Goal: Use online tool/utility: Utilize a website feature to perform a specific function

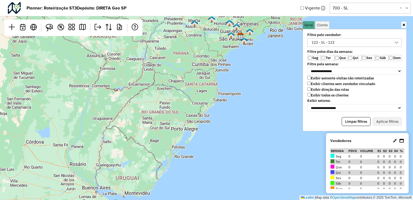
scroll to position [3, 20]
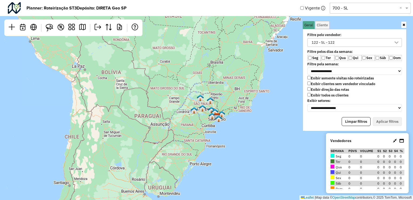
drag, startPoint x: 240, startPoint y: 104, endPoint x: 239, endPoint y: 130, distance: 26.3
click at [239, 130] on div "Leaflet | Map data © OpenStreetMap contributors,© 2025 TomTom, Microsoft" at bounding box center [206, 100] width 413 height 200
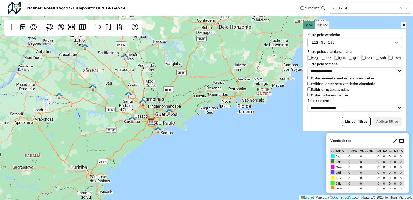
click at [170, 114] on img at bounding box center [169, 111] width 7 height 7
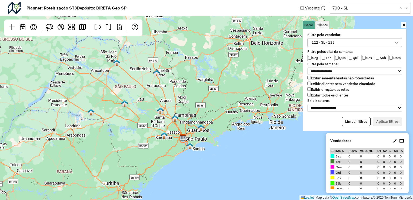
drag, startPoint x: 219, startPoint y: 135, endPoint x: 251, endPoint y: 151, distance: 35.7
click at [251, 151] on div "Leaflet | Map data © OpenStreetMap contributors,© 2025 TomTom, Microsoft" at bounding box center [206, 100] width 413 height 200
click at [327, 60] on label "Ter" at bounding box center [328, 58] width 14 height 6
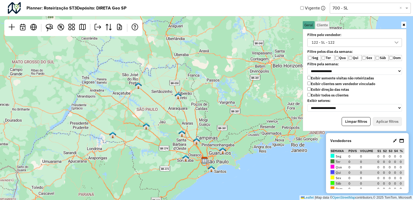
drag, startPoint x: 203, startPoint y: 168, endPoint x: 225, endPoint y: 191, distance: 31.4
click at [225, 191] on div "Leaflet | Map data © OpenStreetMap contributors,© 2025 TomTom, Microsoft" at bounding box center [206, 100] width 413 height 200
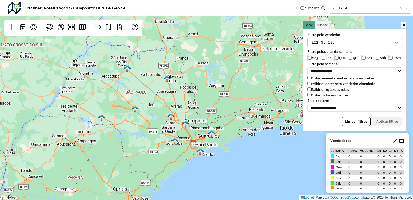
drag, startPoint x: 225, startPoint y: 191, endPoint x: 214, endPoint y: 173, distance: 20.8
click at [214, 173] on div "Leaflet | Map data © OpenStreetMap contributors,© 2025 TomTom, Microsoft" at bounding box center [206, 100] width 413 height 200
click at [223, 153] on div "Leaflet | Map data © OpenStreetMap contributors,© 2025 TomTom, Microsoft" at bounding box center [206, 100] width 413 height 200
click at [327, 59] on label "Ter" at bounding box center [328, 58] width 14 height 6
click at [313, 57] on label "Seg" at bounding box center [315, 58] width 14 height 6
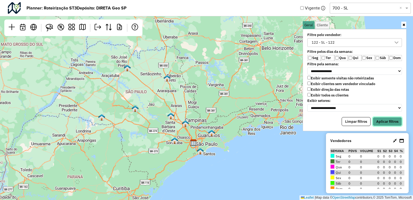
click at [382, 121] on button "Aplicar filtros" at bounding box center [387, 121] width 29 height 9
click at [355, 45] on div "122 - SL - 122" at bounding box center [351, 42] width 82 height 8
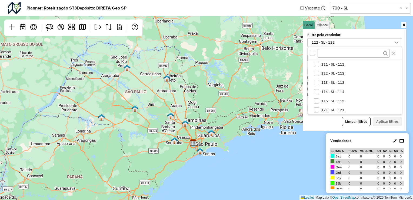
scroll to position [10, 0]
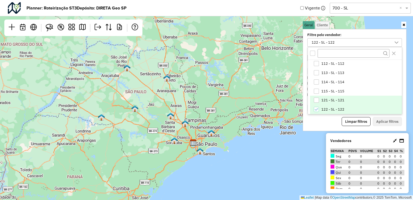
click at [315, 101] on div "121 - SL - 121" at bounding box center [316, 99] width 5 height 5
click at [316, 107] on icon "122 - SL - 122" at bounding box center [317, 109] width 4 height 4
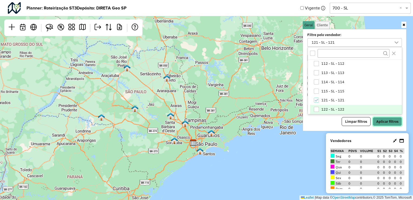
click at [386, 119] on button "Aplicar filtros" at bounding box center [387, 121] width 29 height 9
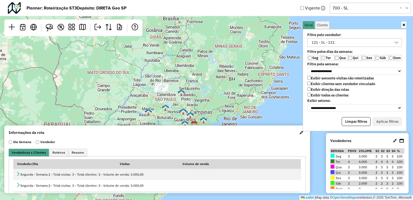
click at [315, 57] on label "Seg" at bounding box center [315, 58] width 14 height 6
click at [329, 57] on label "Ter" at bounding box center [328, 58] width 14 height 6
click at [393, 120] on button "Aplicar filtros" at bounding box center [387, 121] width 29 height 9
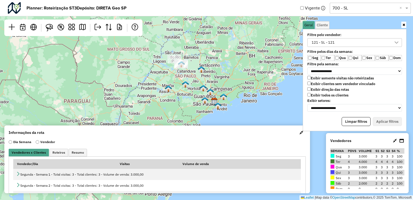
drag, startPoint x: 198, startPoint y: 116, endPoint x: 218, endPoint y: 93, distance: 30.7
click at [218, 93] on div "Leaflet | Map data © OpenStreetMap contributors,© 2025 TomTom, Microsoft" at bounding box center [206, 100] width 413 height 200
click at [326, 56] on label "Ter" at bounding box center [328, 58] width 14 height 6
click at [340, 58] on label "Qua" at bounding box center [342, 58] width 14 height 6
click at [385, 121] on button "Aplicar filtros" at bounding box center [387, 121] width 29 height 9
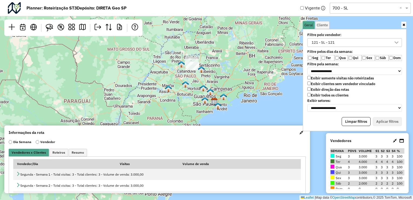
click at [338, 60] on label "Qua" at bounding box center [342, 58] width 14 height 6
click at [354, 59] on label "Qui" at bounding box center [355, 58] width 14 height 6
click at [380, 121] on button "Aplicar filtros" at bounding box center [387, 121] width 29 height 9
click at [369, 60] on label "Sex" at bounding box center [369, 58] width 14 height 6
click at [390, 121] on button "Aplicar filtros" at bounding box center [387, 121] width 29 height 9
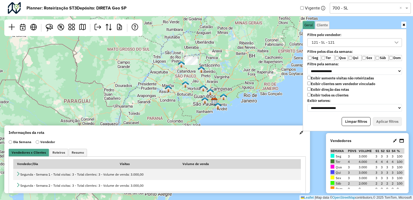
click at [370, 57] on label "Sex" at bounding box center [369, 58] width 14 height 6
click at [381, 57] on label "Sáb" at bounding box center [382, 58] width 14 height 6
click at [385, 117] on button "Aplicar filtros" at bounding box center [387, 121] width 29 height 9
click at [382, 58] on label "Sáb" at bounding box center [382, 58] width 14 height 6
click at [394, 121] on button "Aplicar filtros" at bounding box center [387, 121] width 29 height 9
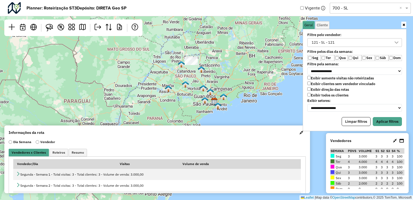
click at [355, 58] on label "Qui" at bounding box center [355, 58] width 14 height 6
click at [391, 121] on button "Aplicar filtros" at bounding box center [387, 121] width 29 height 9
click at [344, 60] on label "Qua" at bounding box center [342, 58] width 14 height 6
click at [392, 120] on button "Aplicar filtros" at bounding box center [387, 121] width 29 height 9
click at [329, 59] on label "Ter" at bounding box center [328, 58] width 14 height 6
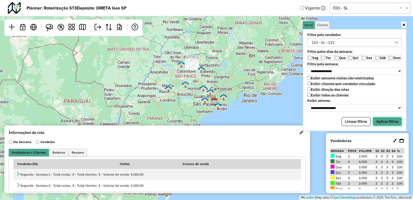
click at [384, 119] on button "Aplicar filtros" at bounding box center [387, 121] width 29 height 9
click at [327, 57] on label "Ter" at bounding box center [328, 58] width 14 height 6
click at [340, 57] on label "Qua" at bounding box center [342, 58] width 14 height 6
click at [386, 117] on button "Aplicar filtros" at bounding box center [387, 121] width 29 height 9
click at [46, 27] on img at bounding box center [50, 28] width 8 height 8
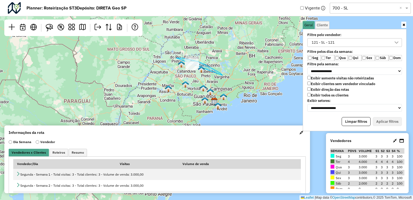
drag, startPoint x: 176, startPoint y: 58, endPoint x: 192, endPoint y: 88, distance: 34.0
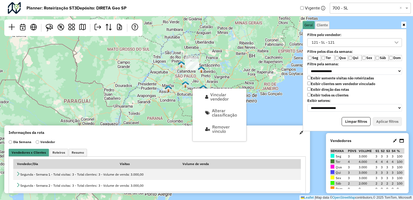
click at [244, 56] on div "Leaflet | Map data © OpenStreetMap contributors,© 2025 TomTom, Microsoft" at bounding box center [206, 100] width 413 height 200
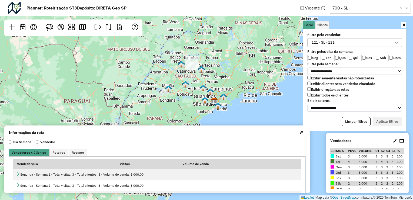
click at [342, 60] on label "Qua" at bounding box center [342, 58] width 14 height 6
click at [358, 55] on label "Qui" at bounding box center [355, 58] width 14 height 6
click at [383, 118] on button "Aplicar filtros" at bounding box center [387, 121] width 29 height 9
click at [48, 26] on img at bounding box center [50, 28] width 8 height 8
drag, startPoint x: 157, startPoint y: 49, endPoint x: 160, endPoint y: 71, distance: 22.4
